Goal: Obtain resource: Obtain resource

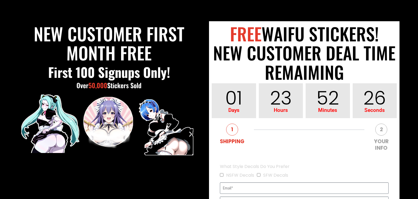
scroll to position [129, 0]
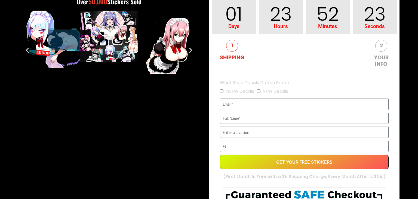
click at [228, 136] on input "EVERGREEN" at bounding box center [304, 131] width 169 height 11
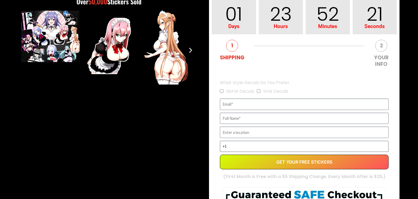
click at [229, 141] on input "+1" at bounding box center [304, 146] width 169 height 11
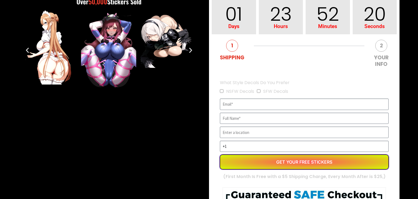
click at [250, 164] on button "Get Your Free Stickers" at bounding box center [304, 161] width 169 height 15
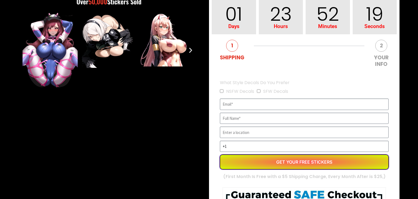
click at [250, 164] on button "Get Your Free Stickers" at bounding box center [304, 161] width 169 height 15
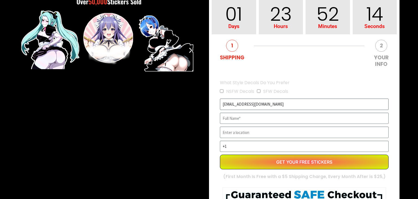
type input "[EMAIL_ADDRESS][DOMAIN_NAME]"
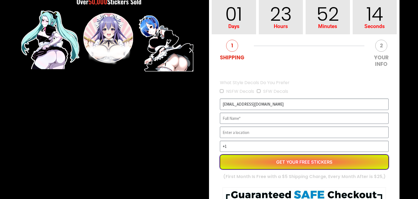
click at [258, 165] on button "Get Your Free Stickers" at bounding box center [304, 161] width 169 height 15
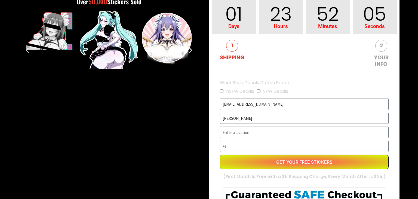
type input "[PERSON_NAME]"
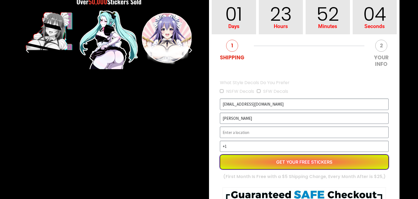
click at [251, 163] on button "Get Your Free Stickers" at bounding box center [304, 161] width 169 height 15
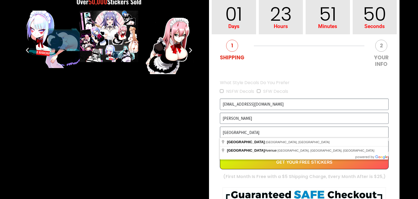
click at [256, 134] on input "[GEOGRAPHIC_DATA]" at bounding box center [304, 131] width 169 height 11
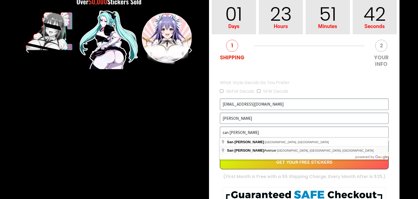
type input "[GEOGRAPHIC_DATA][PERSON_NAME], [GEOGRAPHIC_DATA], [GEOGRAPHIC_DATA], [GEOGRAPH…"
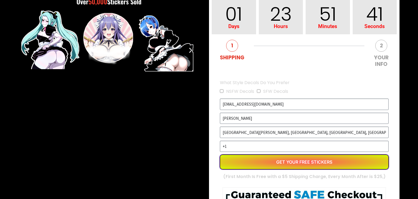
click at [255, 163] on button "Get Your Free Stickers" at bounding box center [304, 161] width 169 height 15
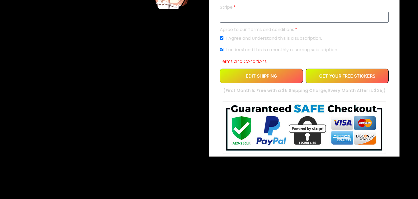
scroll to position [204, 0]
